Goal: Use online tool/utility: Use online tool/utility

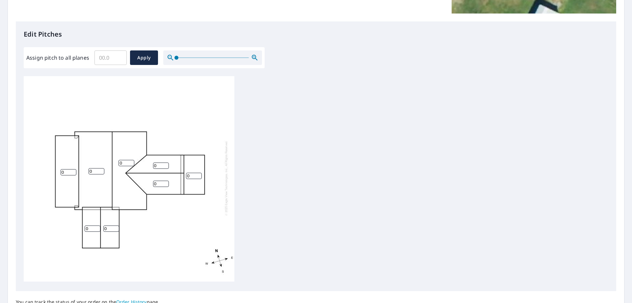
scroll to position [165, 0]
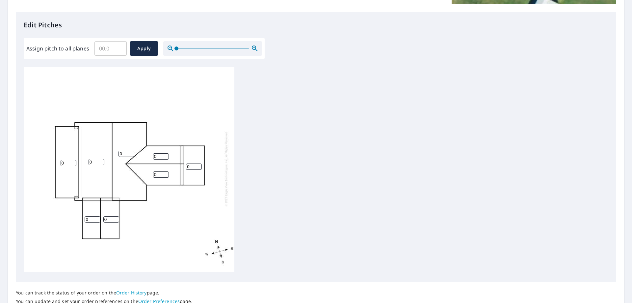
click at [75, 154] on div "0 0 0 0 0 0 0 0" at bounding box center [129, 168] width 211 height 207
click at [99, 159] on input "0" at bounding box center [97, 162] width 16 height 6
type input "8"
click at [124, 150] on input "0" at bounding box center [127, 153] width 16 height 6
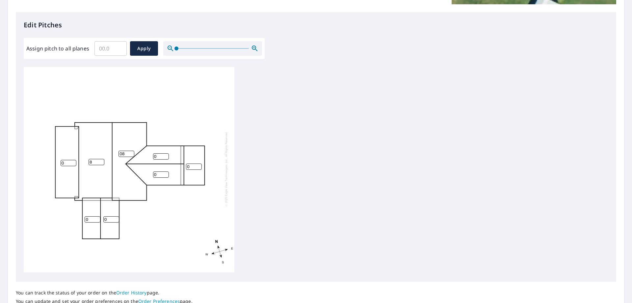
type input "0"
type input "8"
click at [71, 160] on input "0" at bounding box center [69, 163] width 16 height 6
type input "2.5"
click at [161, 153] on input "0" at bounding box center [161, 156] width 16 height 6
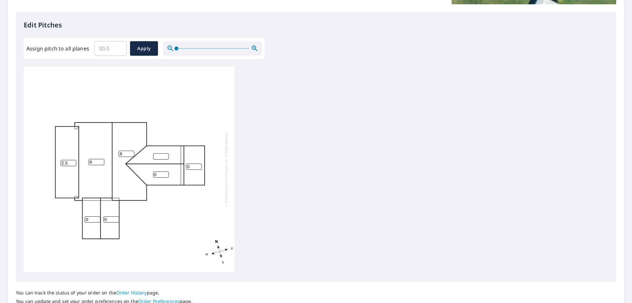
click at [193, 163] on input "0" at bounding box center [194, 166] width 16 height 6
type input "2"
click at [161, 153] on input "number" at bounding box center [161, 156] width 16 height 6
type input "6"
click at [159, 171] on input "0" at bounding box center [161, 174] width 16 height 6
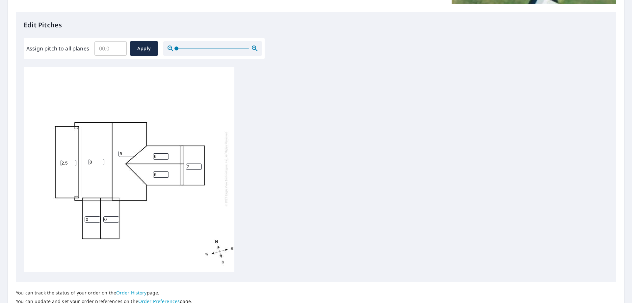
type input "6"
click at [113, 216] on input "0" at bounding box center [111, 219] width 16 height 6
type input "5"
click at [93, 216] on input "0" at bounding box center [93, 219] width 16 height 6
type input "5"
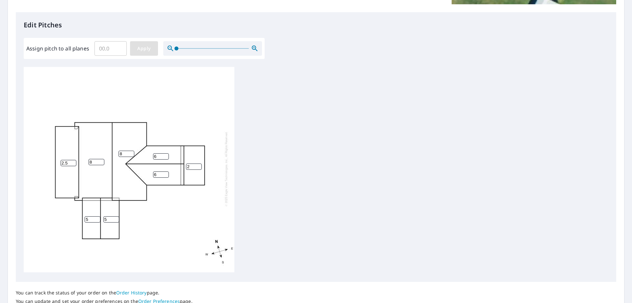
click at [145, 51] on span "Apply" at bounding box center [143, 48] width 17 height 8
click at [67, 164] on input "number" at bounding box center [69, 164] width 16 height 6
type input "2.5"
click at [93, 166] on input "number" at bounding box center [97, 163] width 16 height 6
type input "8"
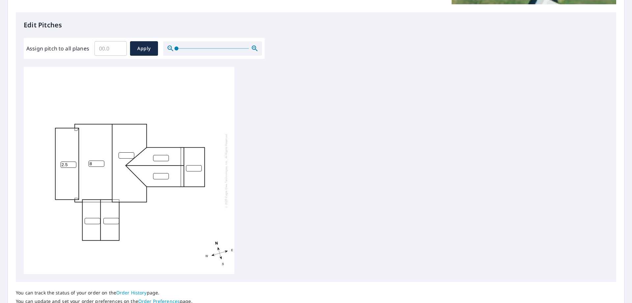
click at [123, 156] on input "number" at bounding box center [127, 155] width 16 height 6
type input "8"
click at [160, 159] on input "number" at bounding box center [161, 158] width 16 height 6
type input "6"
click at [160, 173] on input "number" at bounding box center [161, 176] width 16 height 6
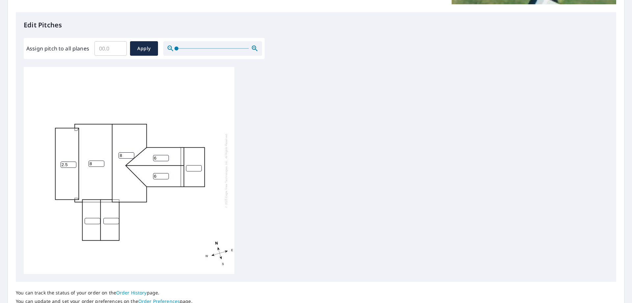
type input "6"
click at [193, 168] on input "number" at bounding box center [194, 168] width 16 height 6
type input "2"
click at [93, 221] on input "number" at bounding box center [93, 221] width 16 height 6
type input "5"
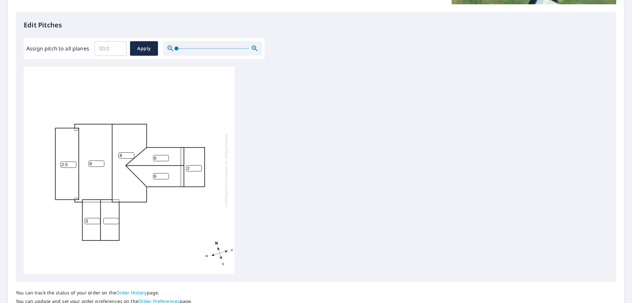
click at [108, 219] on input "number" at bounding box center [111, 221] width 16 height 6
type input "5"
click at [259, 206] on div "8 8 2.5 6 2 6 5 5" at bounding box center [316, 170] width 585 height 207
click at [141, 47] on span "Apply" at bounding box center [143, 48] width 17 height 8
click at [317, 88] on div at bounding box center [316, 170] width 585 height 207
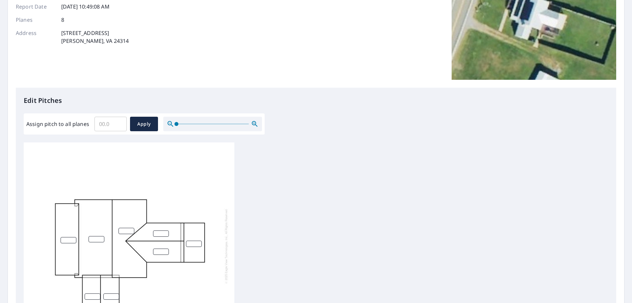
scroll to position [87, 0]
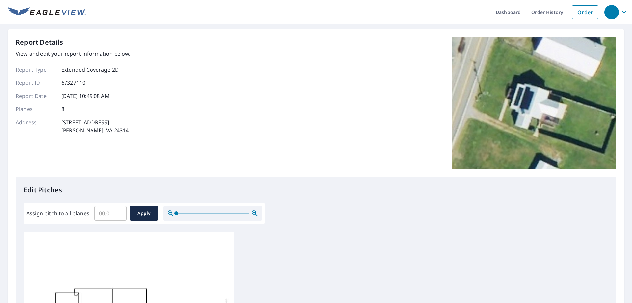
scroll to position [198, 0]
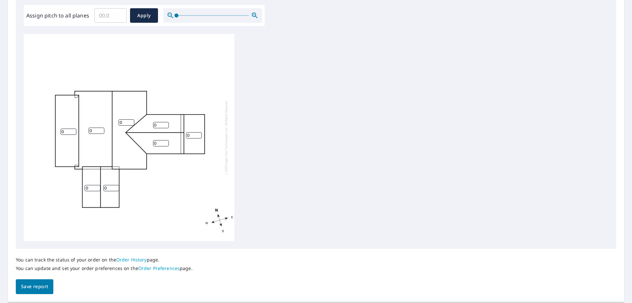
click at [64, 131] on input "0" at bounding box center [69, 131] width 16 height 6
type input "2.5"
click at [94, 132] on input "0" at bounding box center [97, 130] width 16 height 6
type input "8"
click at [125, 121] on input "0" at bounding box center [127, 122] width 16 height 6
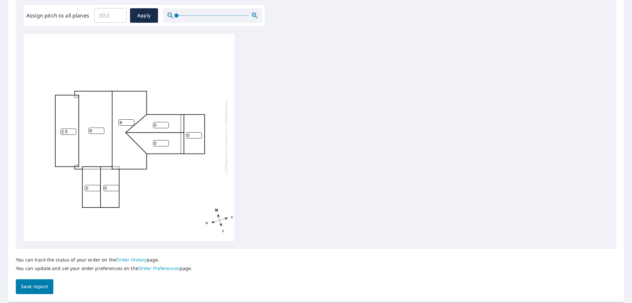
type input "8"
type input "1"
click at [163, 122] on input "1" at bounding box center [161, 125] width 16 height 6
type input "6"
click at [160, 147] on div "8 8 2.5 0 0 6 0 0" at bounding box center [129, 137] width 211 height 207
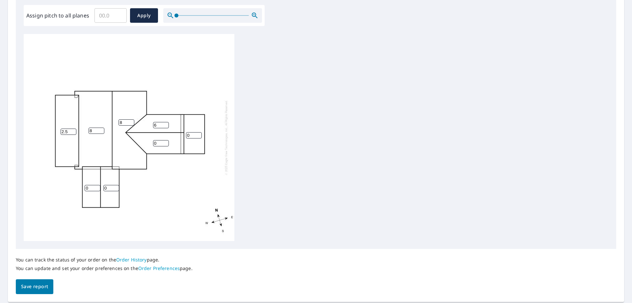
click at [159, 144] on input "0" at bounding box center [161, 143] width 16 height 6
type input "6"
click at [190, 135] on input "0" at bounding box center [194, 135] width 16 height 6
type input "2"
click at [93, 185] on input "0" at bounding box center [93, 188] width 16 height 6
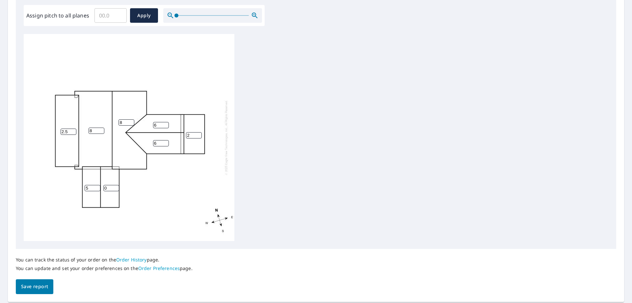
type input "5"
click at [112, 189] on input "0" at bounding box center [111, 188] width 16 height 6
type input "5"
click at [43, 288] on span "Save report" at bounding box center [34, 286] width 27 height 8
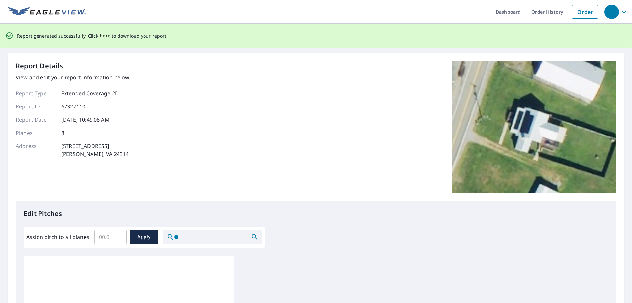
scroll to position [0, 0]
click at [100, 36] on span "here" at bounding box center [105, 36] width 11 height 8
